Goal: Information Seeking & Learning: Learn about a topic

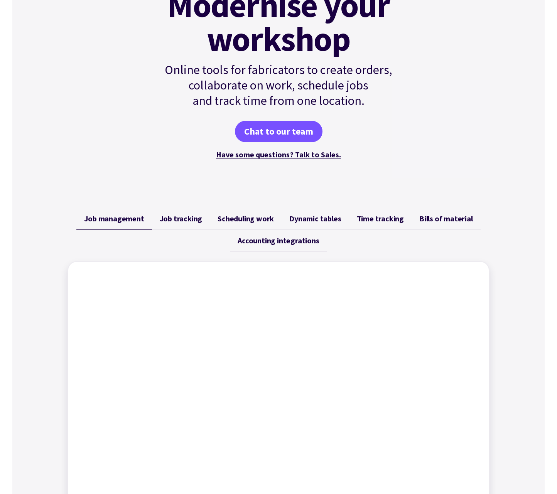
scroll to position [123, 0]
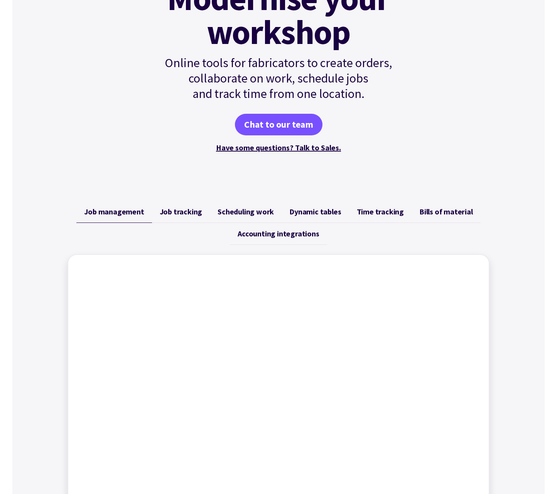
click at [185, 210] on span "Job tracking" at bounding box center [181, 211] width 43 height 9
click at [248, 215] on span "Scheduling work" at bounding box center [246, 211] width 56 height 9
click at [322, 221] on link "Dynamic tables" at bounding box center [315, 212] width 67 height 22
click at [383, 214] on span "Time tracking" at bounding box center [380, 211] width 47 height 9
click at [455, 213] on span "Bills of material" at bounding box center [446, 211] width 54 height 9
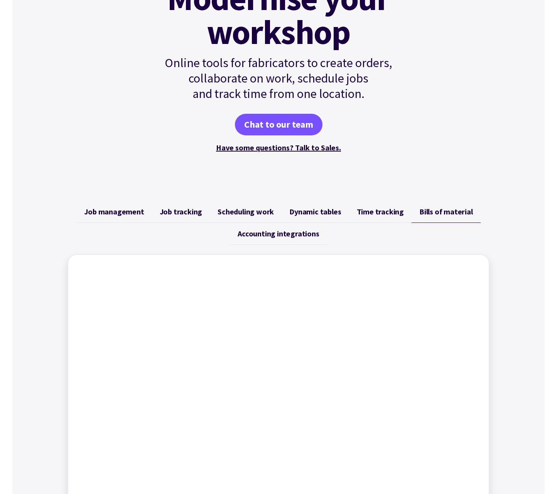
click at [307, 233] on span "Accounting integrations" at bounding box center [278, 233] width 81 height 9
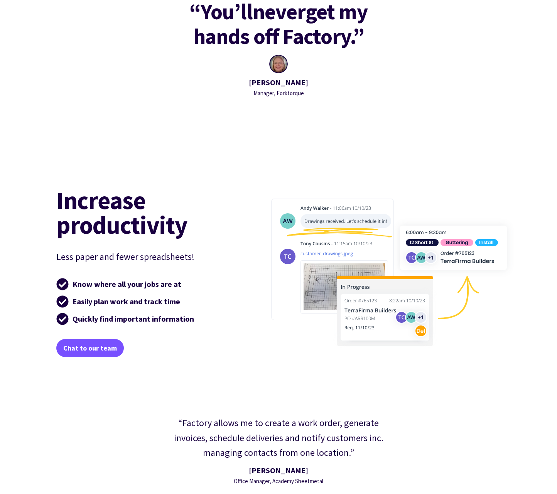
scroll to position [0, 0]
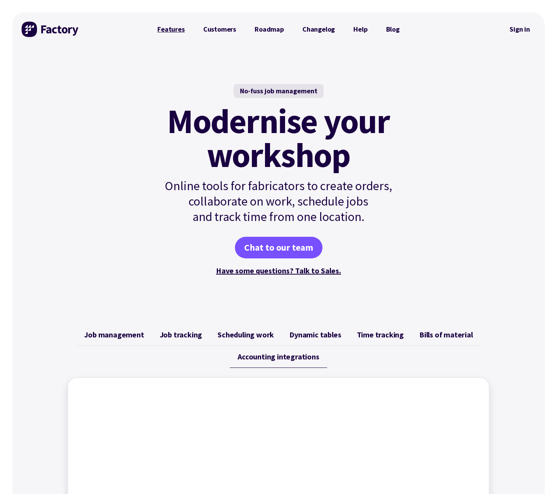
click at [169, 32] on link "Features" at bounding box center [171, 29] width 46 height 15
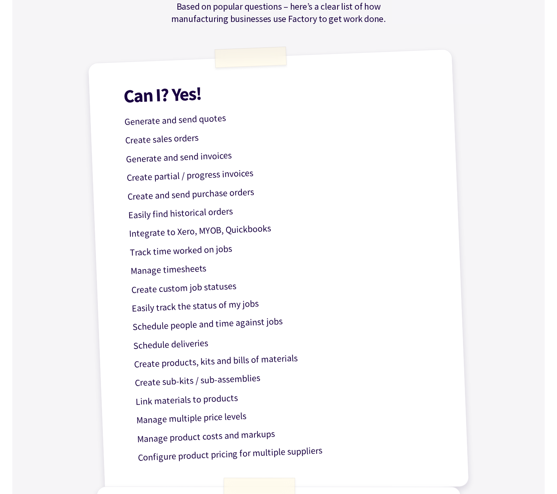
scroll to position [190, 0]
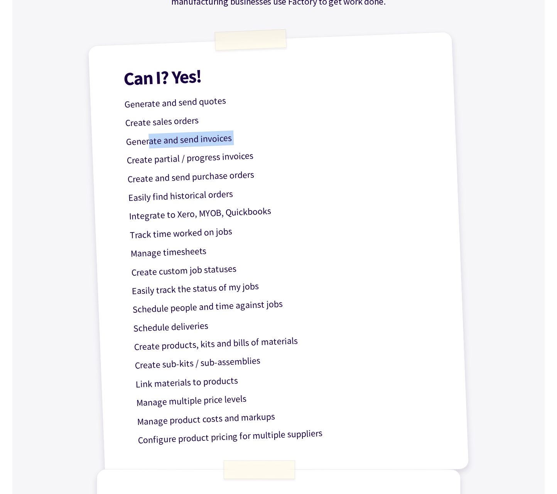
drag, startPoint x: 150, startPoint y: 147, endPoint x: 237, endPoint y: 146, distance: 86.8
click at [237, 146] on div "Can I? Yes! Generate and send quotes Create sales orders Generate and send invo…" at bounding box center [278, 258] width 381 height 452
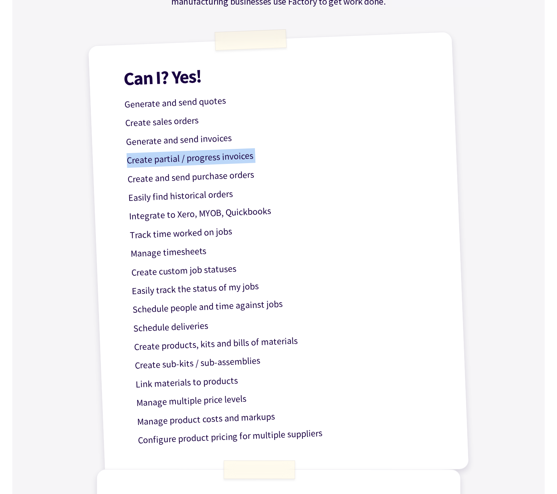
drag, startPoint x: 279, startPoint y: 165, endPoint x: 116, endPoint y: 151, distance: 163.7
click at [116, 151] on div "Can I? Yes! Generate and send quotes Create sales orders Generate and send invo…" at bounding box center [278, 258] width 381 height 452
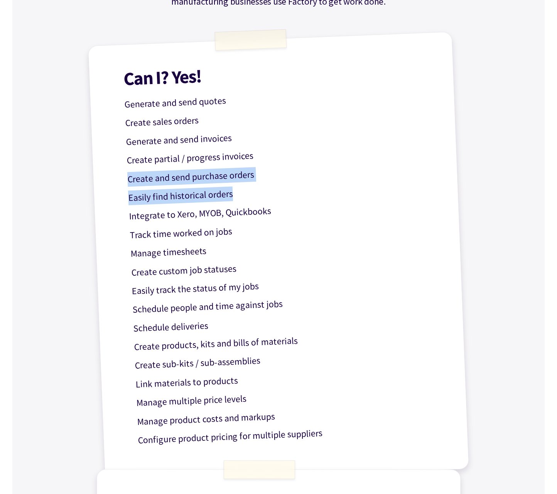
drag, startPoint x: 127, startPoint y: 174, endPoint x: 250, endPoint y: 193, distance: 124.0
click at [274, 187] on div "Can I? Yes! Generate and send quotes Create sales orders Generate and send invo…" at bounding box center [278, 258] width 381 height 452
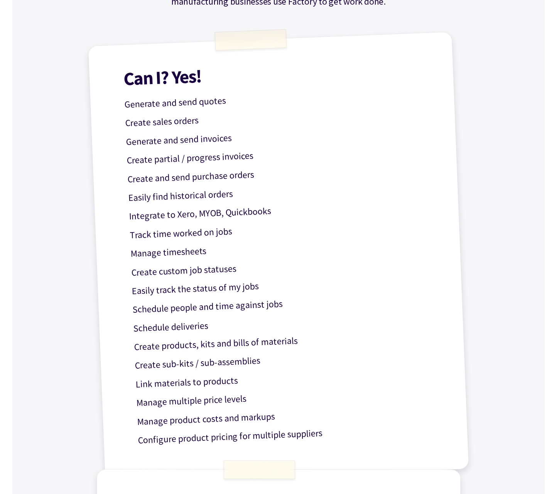
click at [246, 194] on p "Easily find historical orders" at bounding box center [282, 192] width 308 height 27
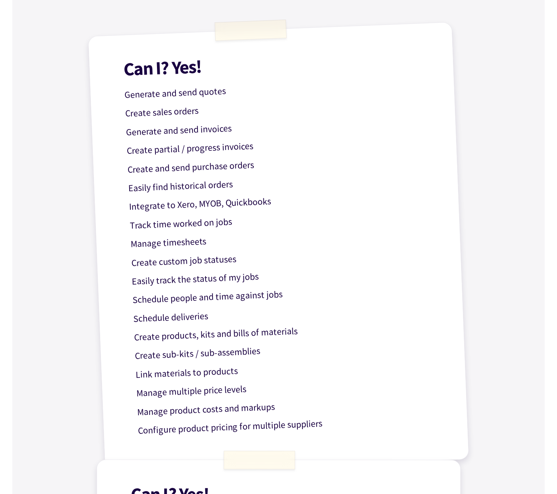
scroll to position [202, 0]
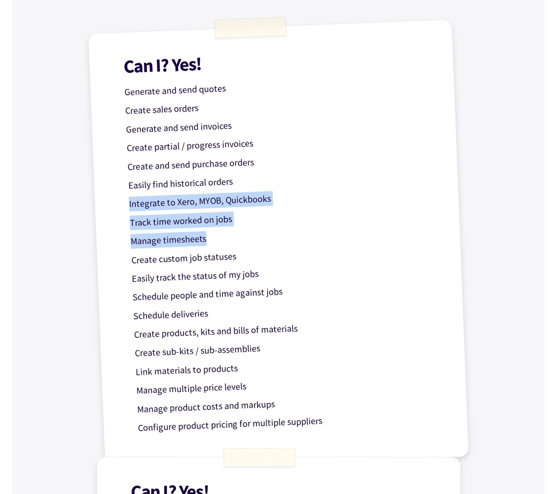
drag, startPoint x: 173, startPoint y: 204, endPoint x: 255, endPoint y: 231, distance: 86.2
click at [255, 231] on div "Can I? Yes! Generate and send quotes Create sales orders Generate and send invo…" at bounding box center [278, 245] width 381 height 452
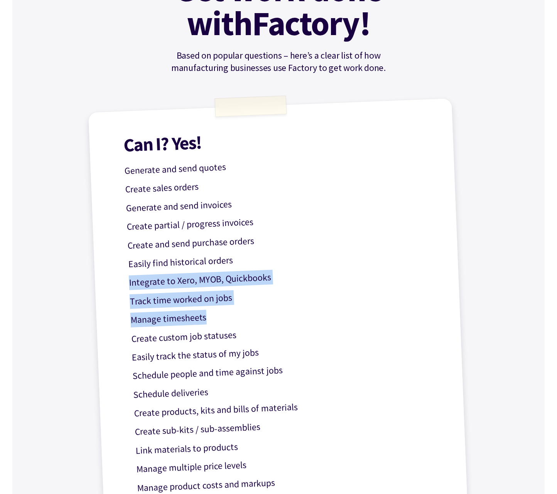
scroll to position [0, 0]
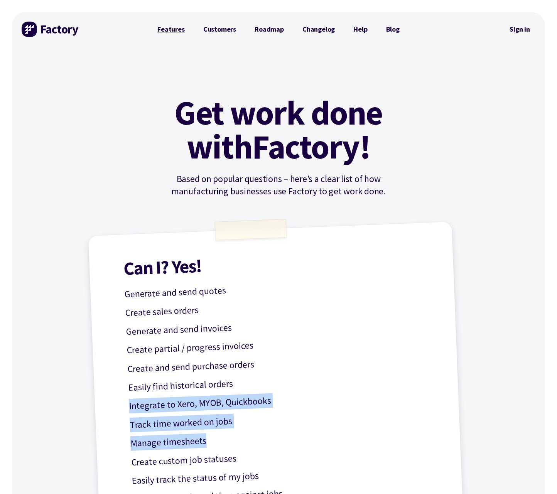
click at [171, 27] on link "Features" at bounding box center [171, 29] width 46 height 15
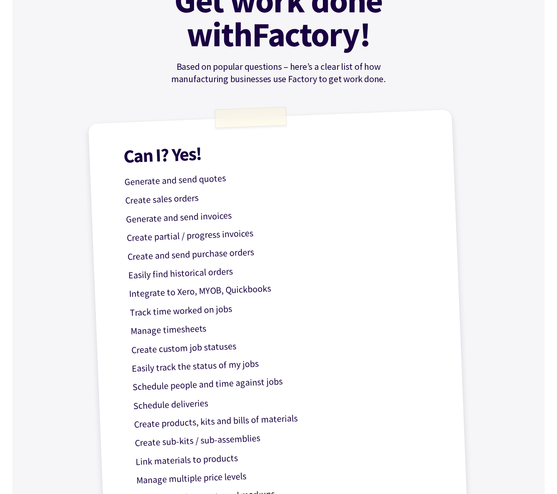
scroll to position [113, 0]
drag, startPoint x: 162, startPoint y: 216, endPoint x: 284, endPoint y: 225, distance: 122.2
click at [287, 225] on div "Can I? Yes! Generate and send quotes Create sales orders Generate and send invo…" at bounding box center [278, 335] width 381 height 452
drag, startPoint x: 242, startPoint y: 215, endPoint x: 96, endPoint y: 215, distance: 146.2
click at [96, 215] on div "Can I? Yes! Generate and send quotes Create sales orders Generate and send invo…" at bounding box center [278, 335] width 381 height 452
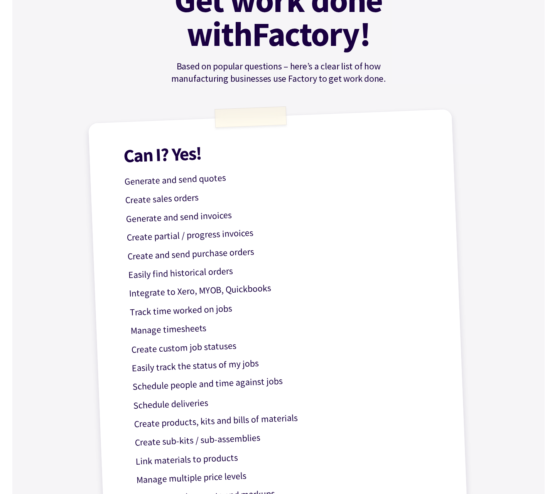
click at [101, 216] on div "Can I? Yes! Generate and send quotes Create sales orders Generate and send invo…" at bounding box center [278, 335] width 381 height 452
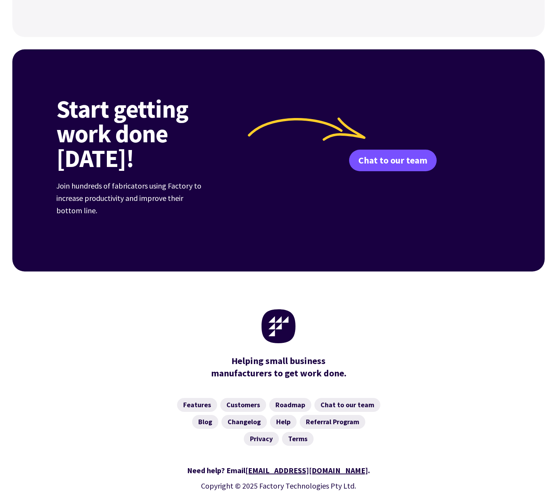
scroll to position [1036, 0]
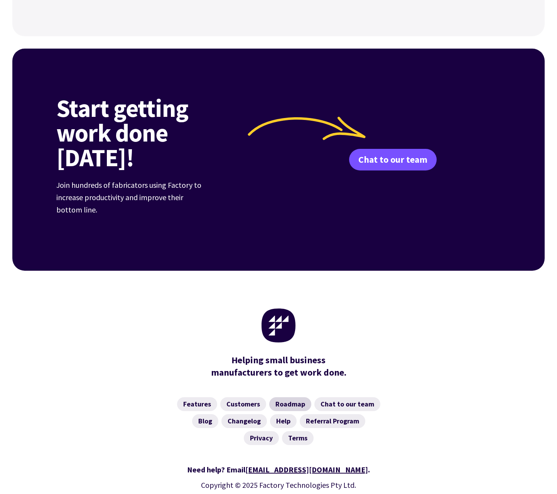
click at [304, 397] on link "Roadmap" at bounding box center [290, 404] width 42 height 14
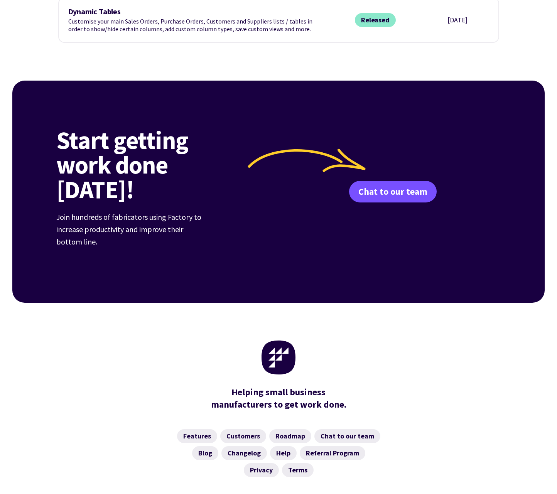
scroll to position [1510, 0]
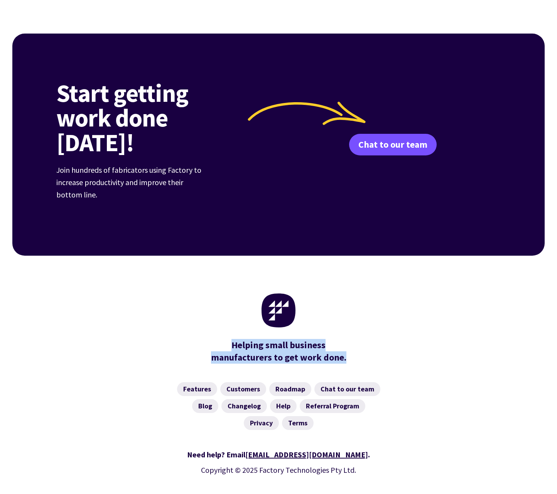
drag, startPoint x: 224, startPoint y: 309, endPoint x: 337, endPoint y: 334, distance: 115.2
click at [337, 335] on div "Helping small business manufacturers to get work done." at bounding box center [278, 314] width 444 height 117
click at [348, 339] on div "Helping small business manufacturers to get work done." at bounding box center [278, 351] width 143 height 25
drag, startPoint x: 348, startPoint y: 326, endPoint x: 275, endPoint y: 327, distance: 72.9
click at [275, 339] on div "Helping small business manufacturers to get work done." at bounding box center [278, 351] width 143 height 25
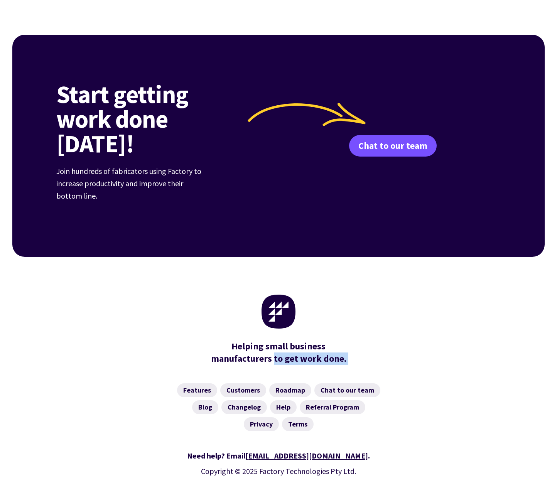
scroll to position [1508, 0]
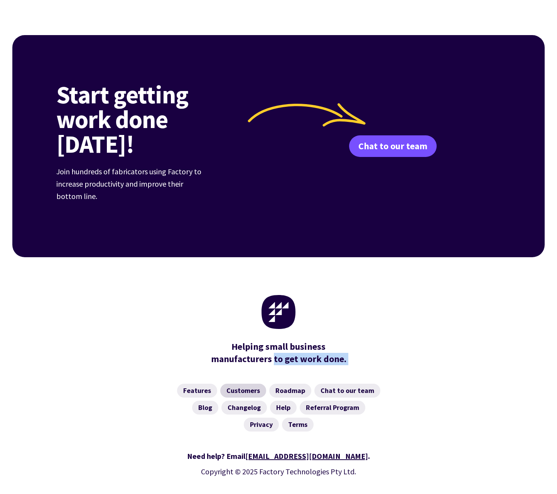
click at [251, 384] on link "Customers" at bounding box center [243, 391] width 46 height 14
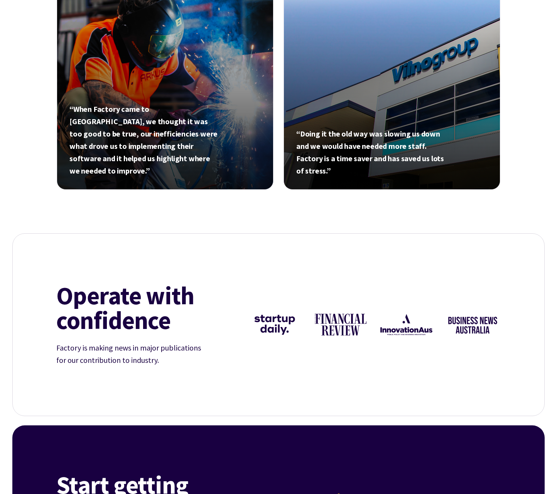
scroll to position [582, 0]
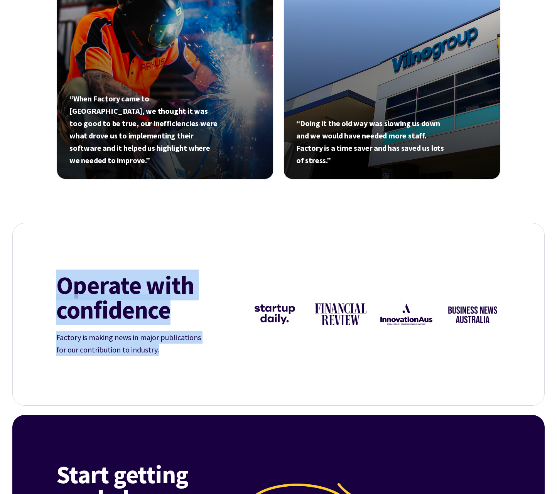
drag, startPoint x: 161, startPoint y: 350, endPoint x: 54, endPoint y: 285, distance: 125.8
click at [54, 285] on div "Operate with confidence Factory is making news in major publications for our co…" at bounding box center [278, 314] width 463 height 182
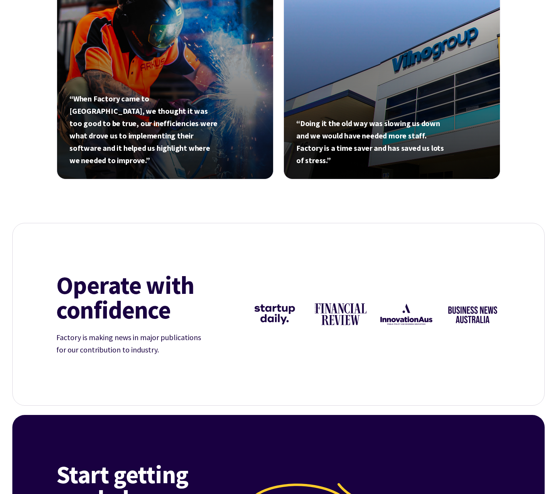
click at [69, 292] on h2 "Operate with confidence" at bounding box center [145, 297] width 178 height 49
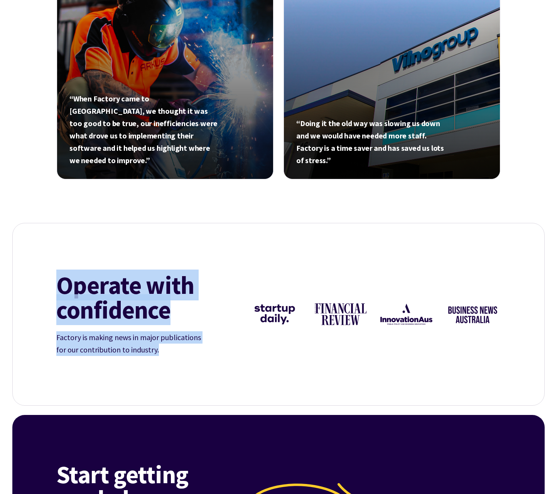
drag, startPoint x: 57, startPoint y: 284, endPoint x: 184, endPoint y: 347, distance: 142.1
click at [184, 347] on div "Operate with confidence Factory is making news in major publications for our co…" at bounding box center [145, 314] width 178 height 83
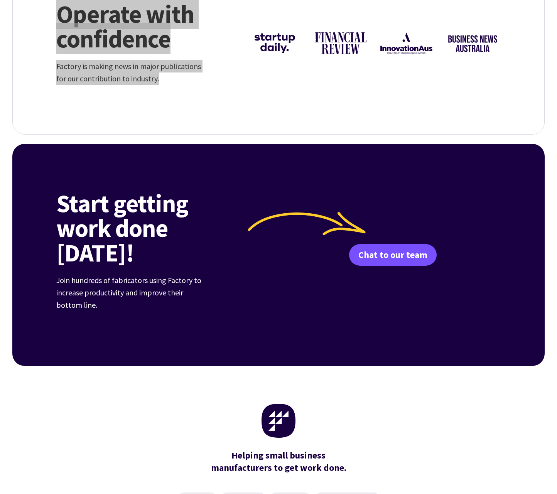
scroll to position [643, 0]
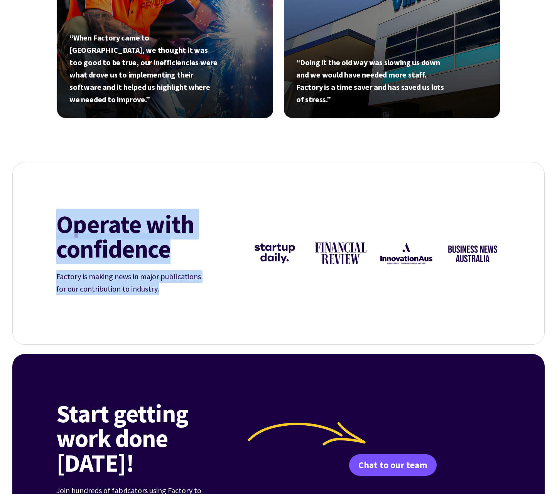
click at [266, 248] on img at bounding box center [274, 253] width 57 height 56
click at [189, 258] on h2 "Operate with confidence" at bounding box center [145, 236] width 178 height 49
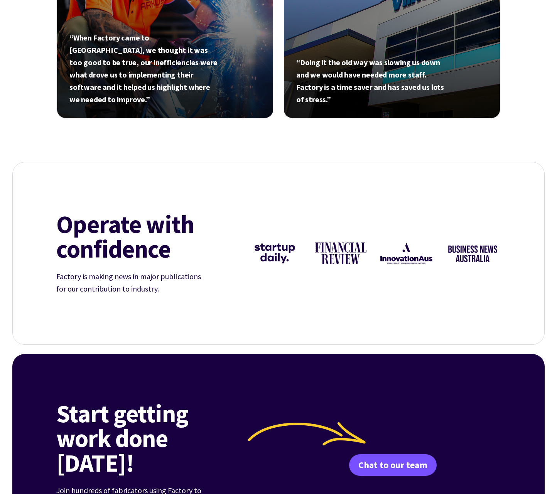
click at [181, 300] on div "Operate with confidence Factory is making news in major publications for our co…" at bounding box center [278, 253] width 463 height 182
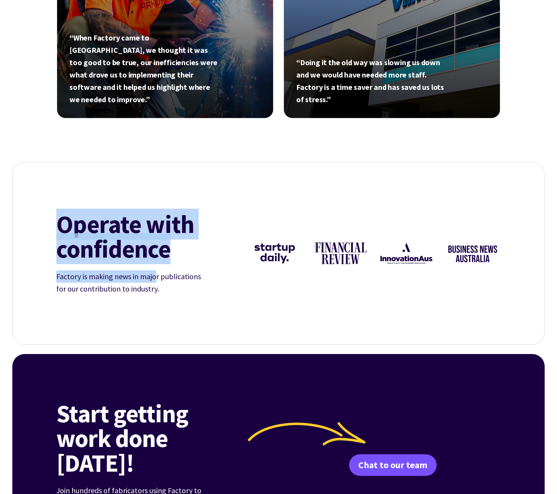
drag, startPoint x: 62, startPoint y: 223, endPoint x: 163, endPoint y: 260, distance: 107.8
click at [157, 272] on div "Operate with confidence Factory is making news in major publications for our co…" at bounding box center [145, 253] width 178 height 83
click at [164, 258] on mark "confidence" at bounding box center [113, 248] width 114 height 25
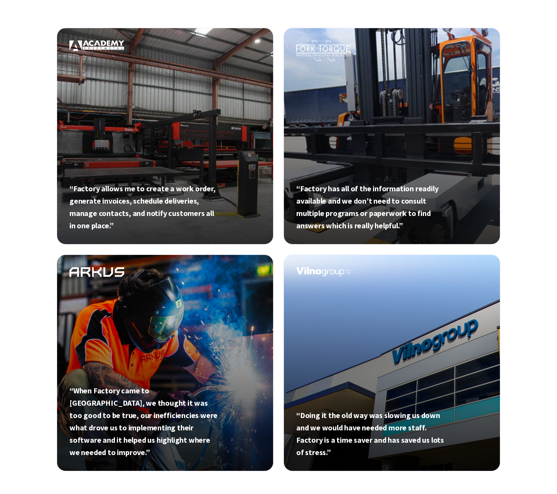
scroll to position [0, 0]
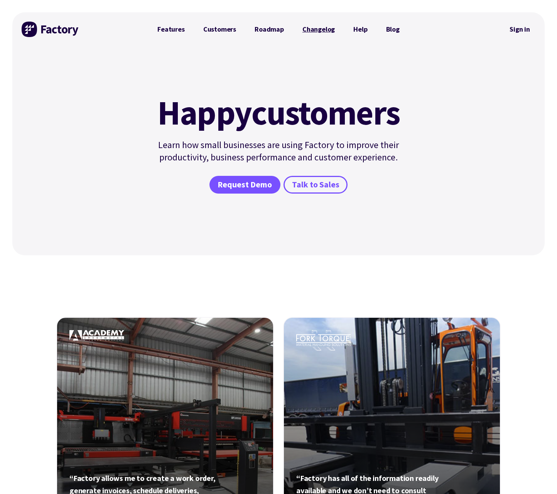
click at [325, 32] on link "Changelog" at bounding box center [318, 29] width 51 height 15
click at [206, 37] on link "Customers" at bounding box center [219, 29] width 51 height 15
click at [171, 32] on link "Features" at bounding box center [171, 29] width 46 height 15
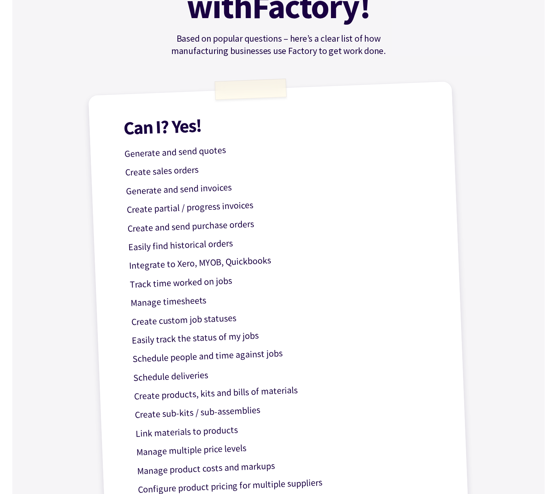
scroll to position [142, 0]
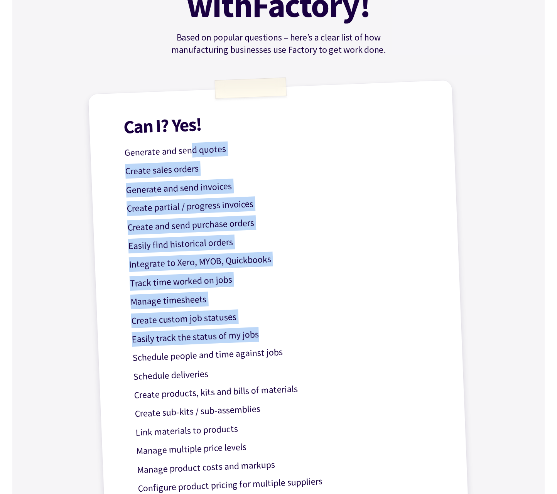
drag, startPoint x: 191, startPoint y: 153, endPoint x: 273, endPoint y: 332, distance: 196.6
click at [273, 332] on div "Can I? Yes! Generate and send quotes Create sales orders Generate and send invo…" at bounding box center [278, 306] width 381 height 452
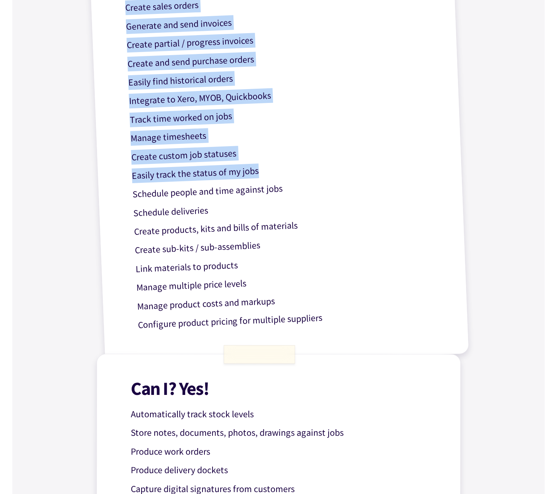
scroll to position [310, 0]
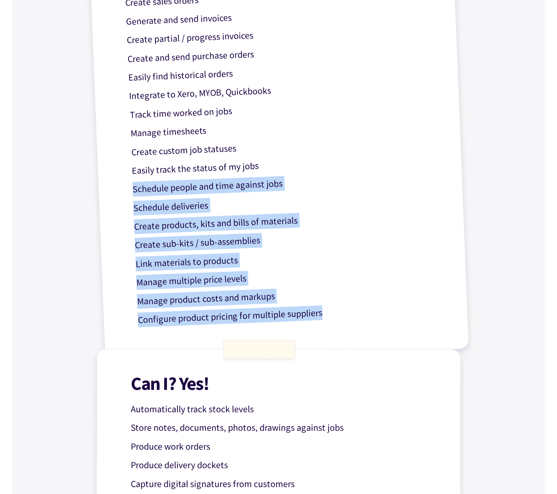
drag, startPoint x: 328, startPoint y: 312, endPoint x: 108, endPoint y: 186, distance: 252.7
click at [108, 186] on div "Can I? Yes! Generate and send quotes Create sales orders Generate and send invo…" at bounding box center [278, 137] width 381 height 452
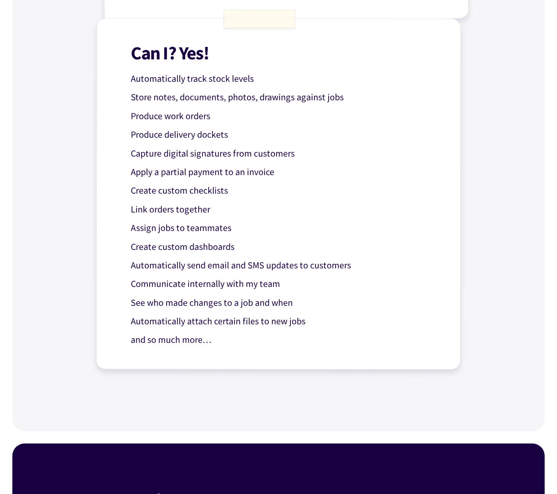
scroll to position [736, 0]
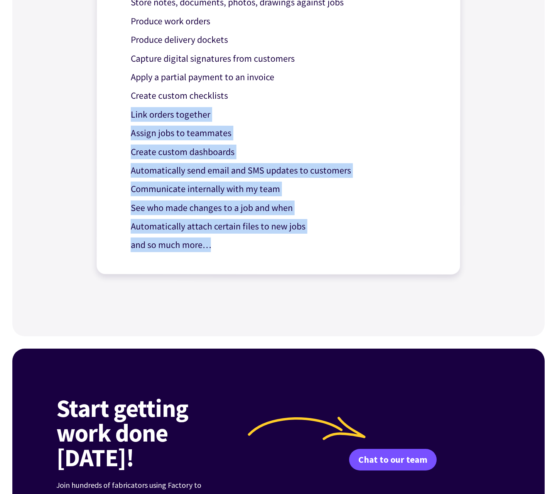
drag, startPoint x: 220, startPoint y: 247, endPoint x: 132, endPoint y: 104, distance: 168.0
click at [132, 105] on div "Can I? Yes! Automatically track stock levels Store notes, documents, photos, dr…" at bounding box center [278, 99] width 364 height 351
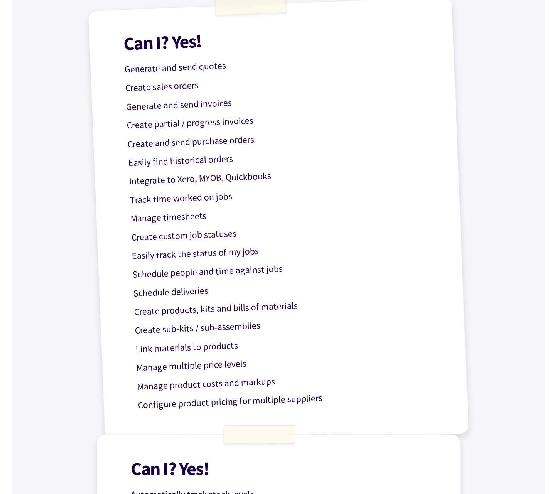
scroll to position [0, 0]
